Goal: Browse casually: Explore the website without a specific task or goal

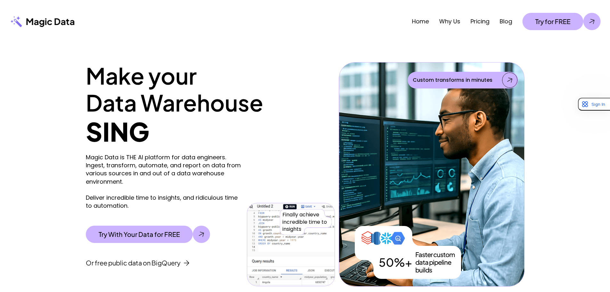
click at [163, 169] on p "Magic Data is THE AI platform for data engineers. Ingest, transform, automate, …" at bounding box center [165, 181] width 158 height 56
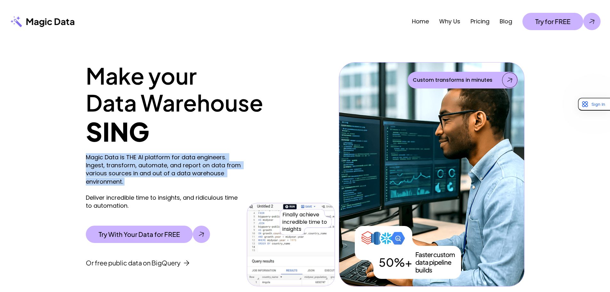
click at [163, 169] on p "Magic Data is THE AI platform for data engineers. Ingest, transform, automate, …" at bounding box center [165, 181] width 158 height 56
click at [145, 173] on p "Magic Data is THE AI platform for data engineers. Ingest, transform, automate, …" at bounding box center [165, 181] width 158 height 56
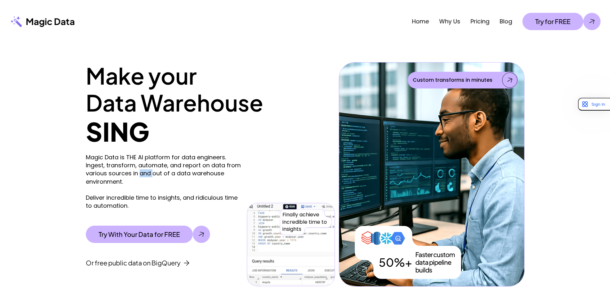
click at [145, 173] on p "Magic Data is THE AI platform for data engineers. Ingest, transform, automate, …" at bounding box center [165, 181] width 158 height 56
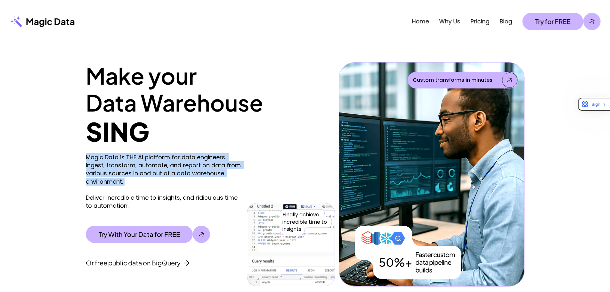
click at [145, 173] on p "Magic Data is THE AI platform for data engineers. Ingest, transform, automate, …" at bounding box center [165, 181] width 158 height 56
click at [161, 175] on p "Magic Data is THE AI platform for data engineers. Ingest, transform, automate, …" at bounding box center [165, 181] width 158 height 56
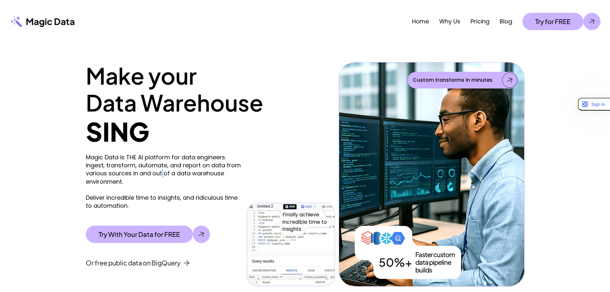
click at [161, 175] on p "Magic Data is THE AI platform for data engineers. Ingest, transform, automate, …" at bounding box center [165, 181] width 158 height 56
click at [156, 200] on p "Magic Data is THE AI platform for data engineers. Ingest, transform, automate, …" at bounding box center [165, 181] width 158 height 56
